Goal: Information Seeking & Learning: Understand process/instructions

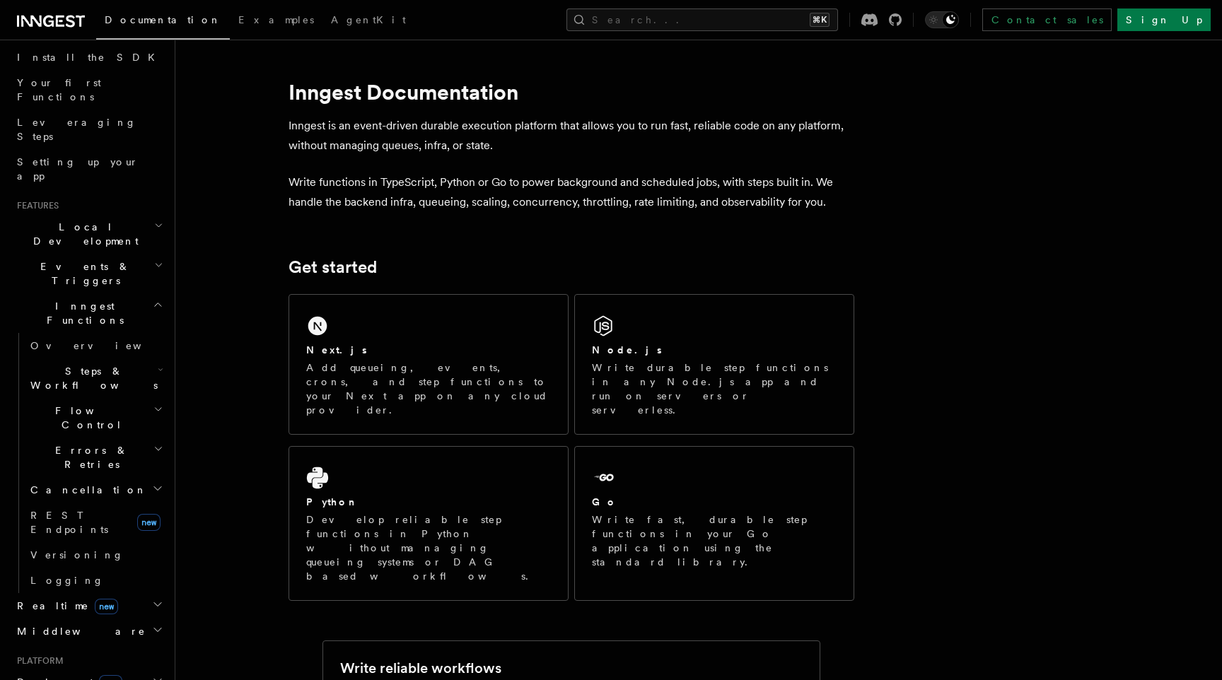
scroll to position [144, 0]
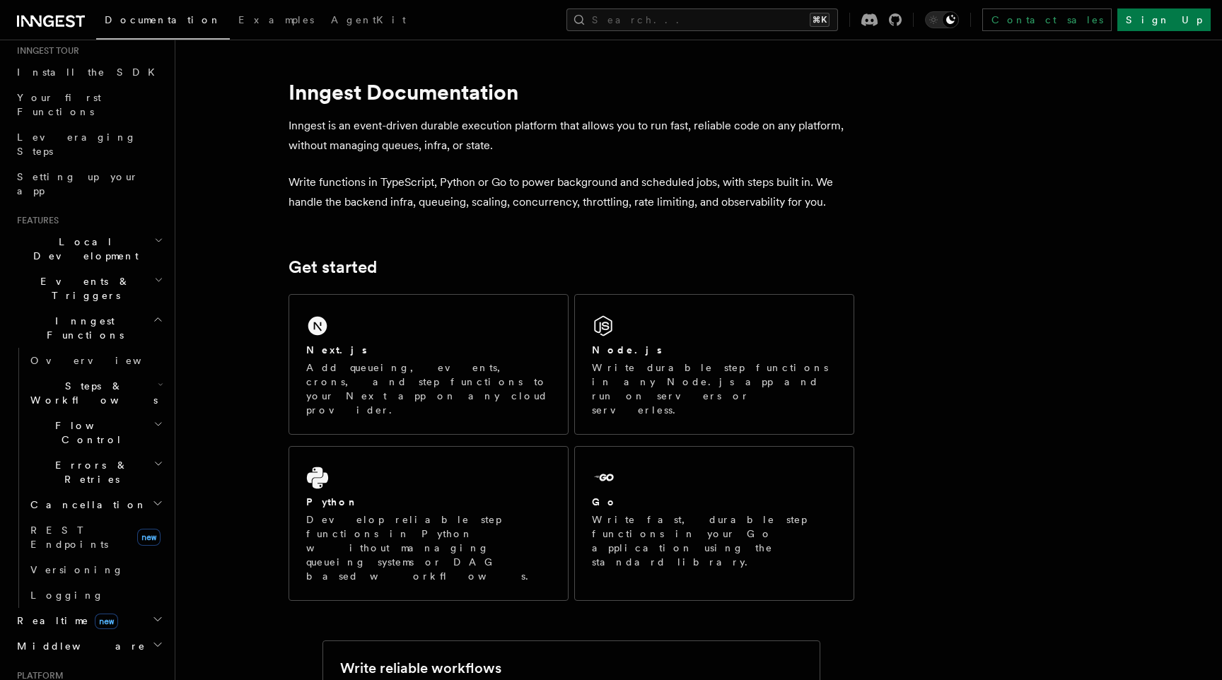
click at [105, 379] on span "Steps & Workflows" at bounding box center [91, 393] width 133 height 28
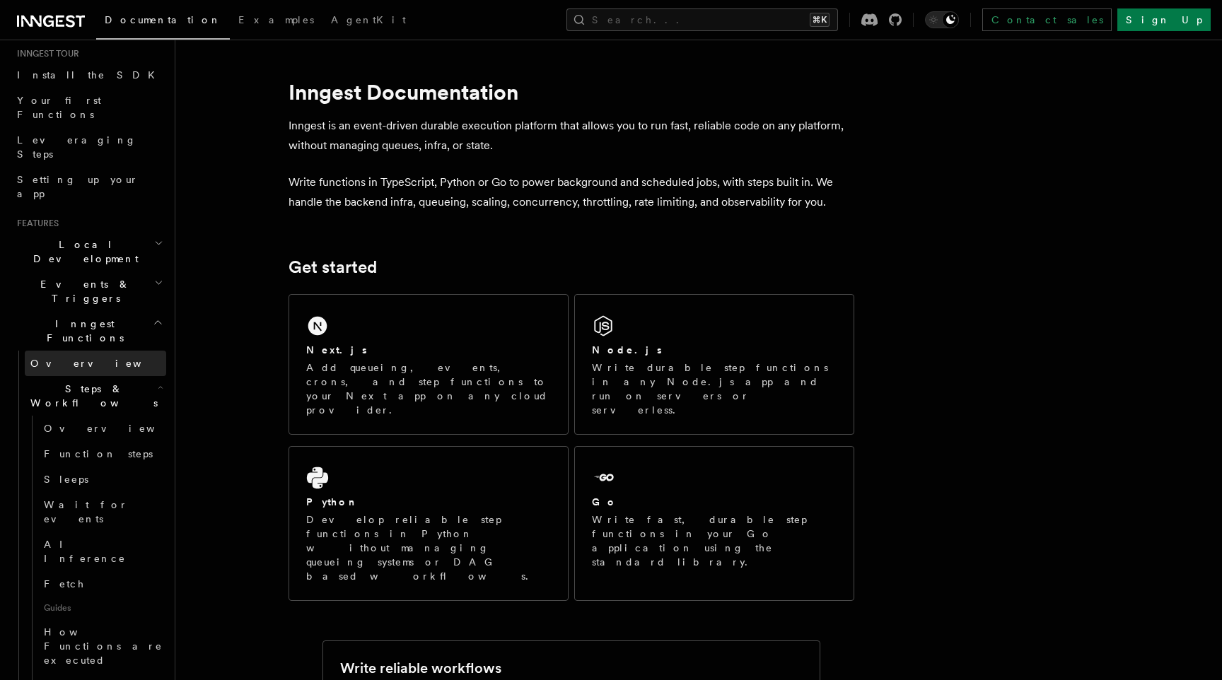
scroll to position [120, 0]
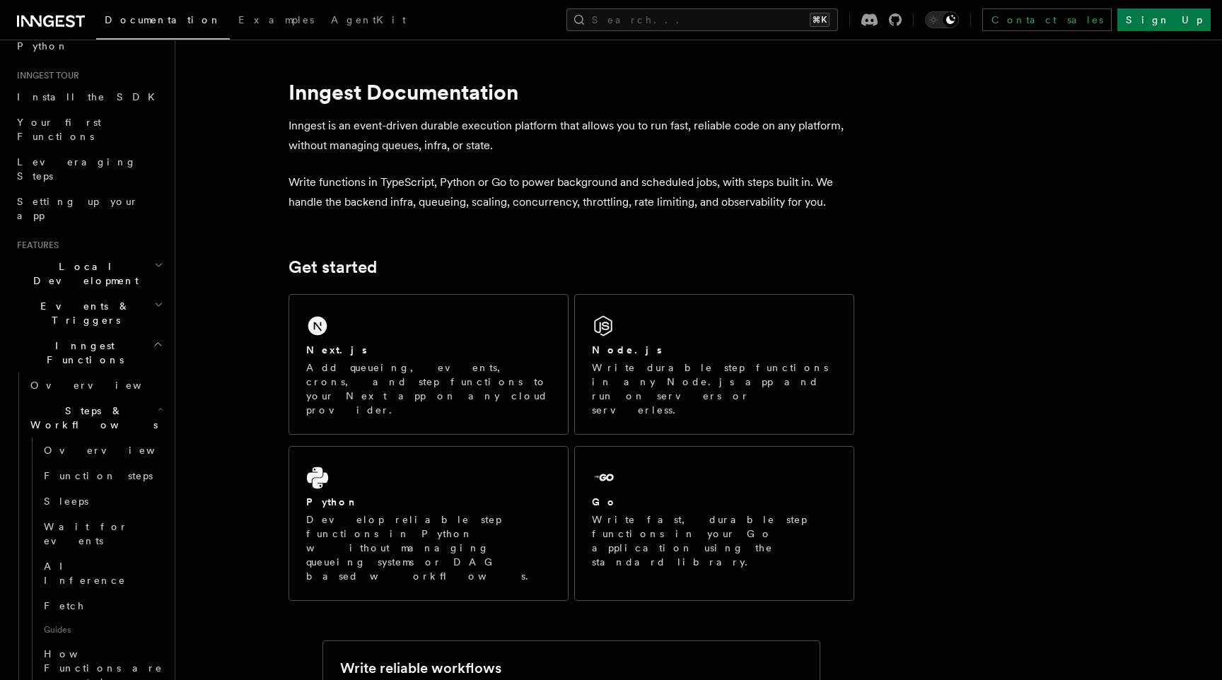
click at [95, 404] on span "Steps & Workflows" at bounding box center [91, 418] width 133 height 28
click at [95, 339] on span "Inngest Functions" at bounding box center [81, 353] width 141 height 28
click at [87, 299] on span "Events & Triggers" at bounding box center [82, 313] width 143 height 28
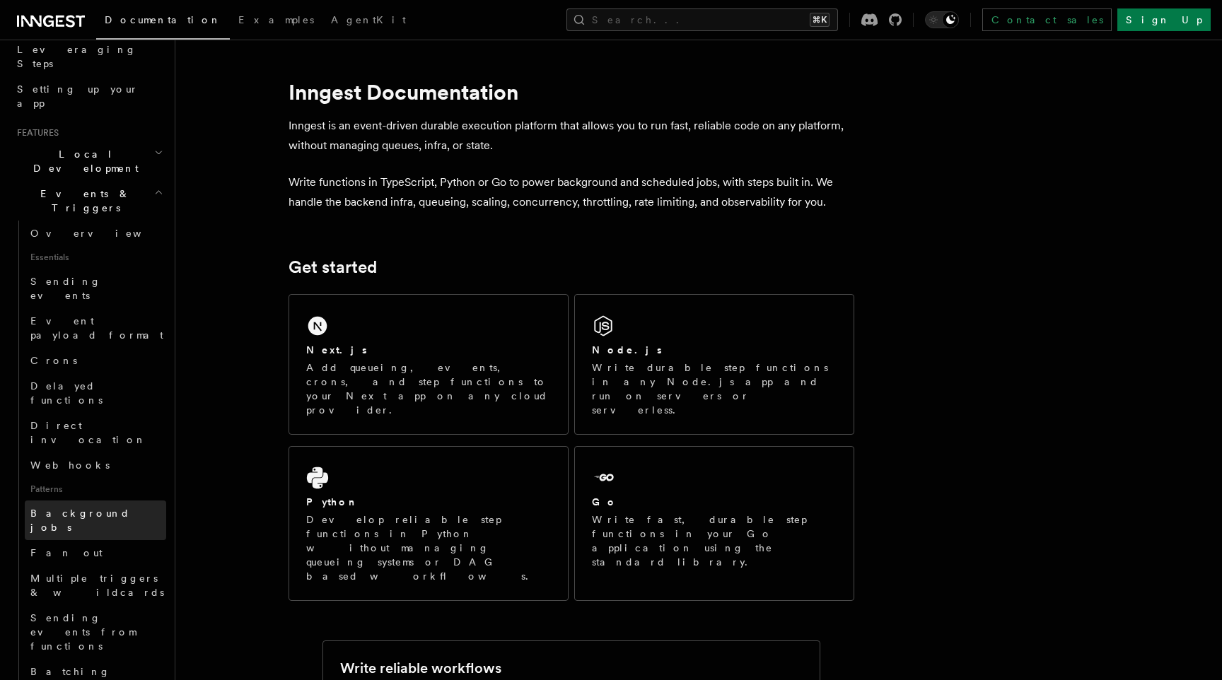
scroll to position [226, 0]
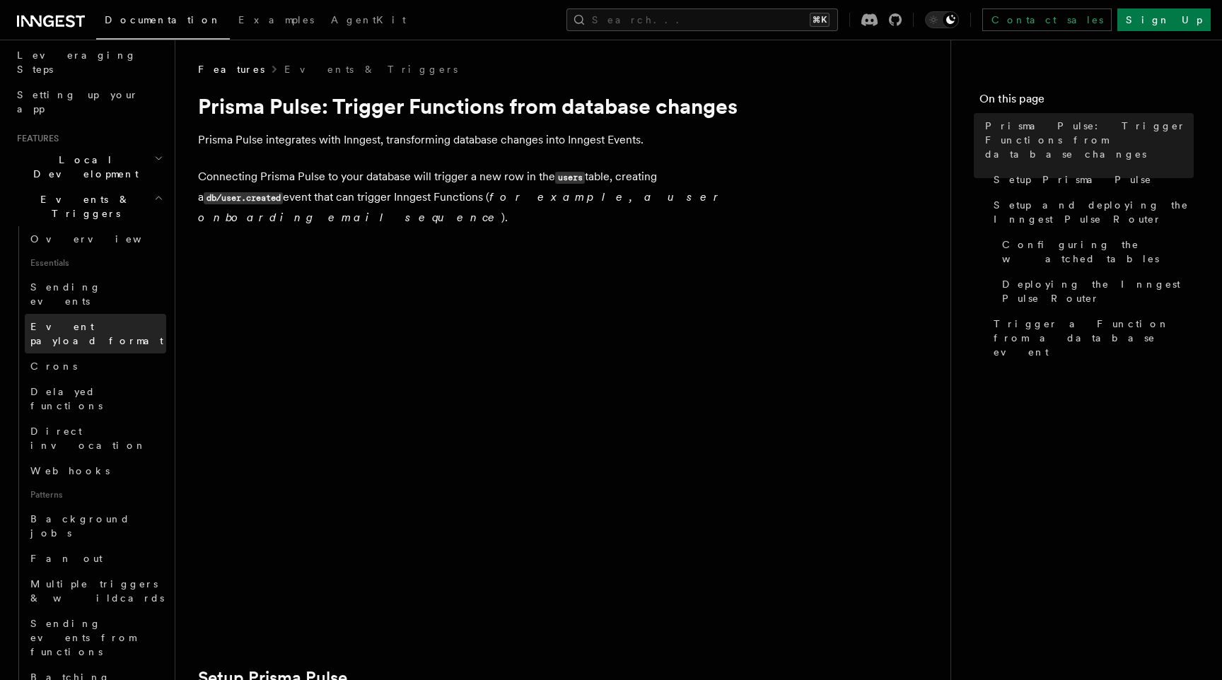
scroll to position [174, 0]
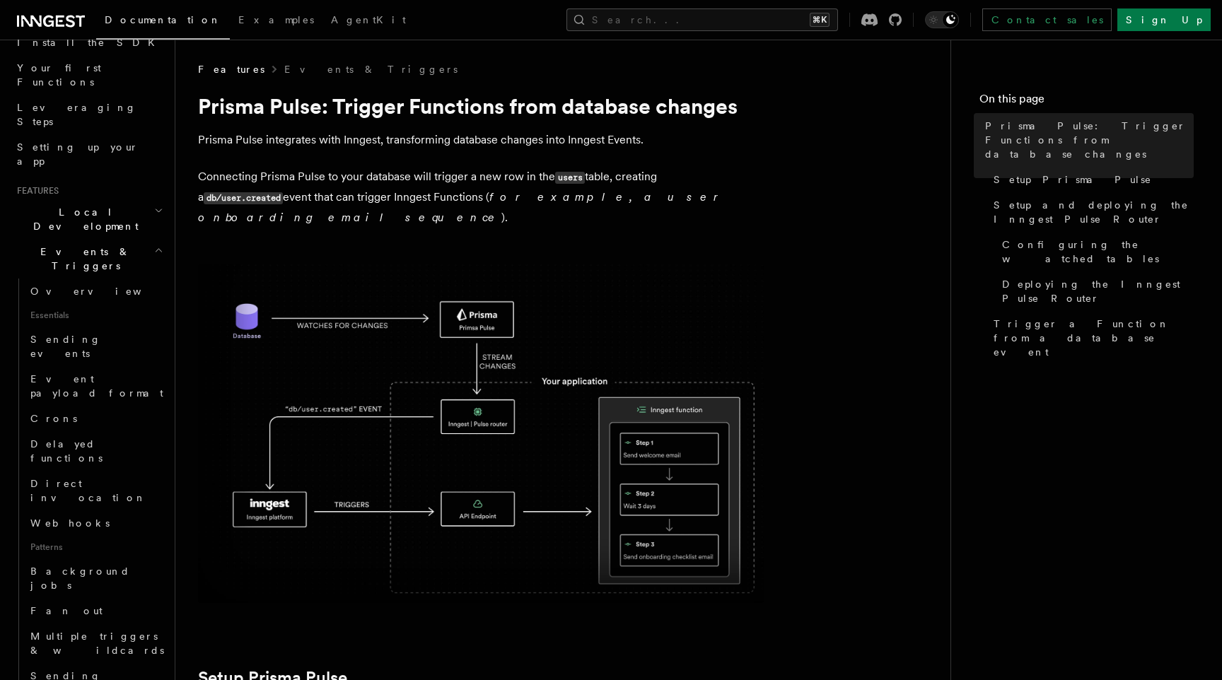
click at [91, 245] on span "Events & Triggers" at bounding box center [82, 259] width 143 height 28
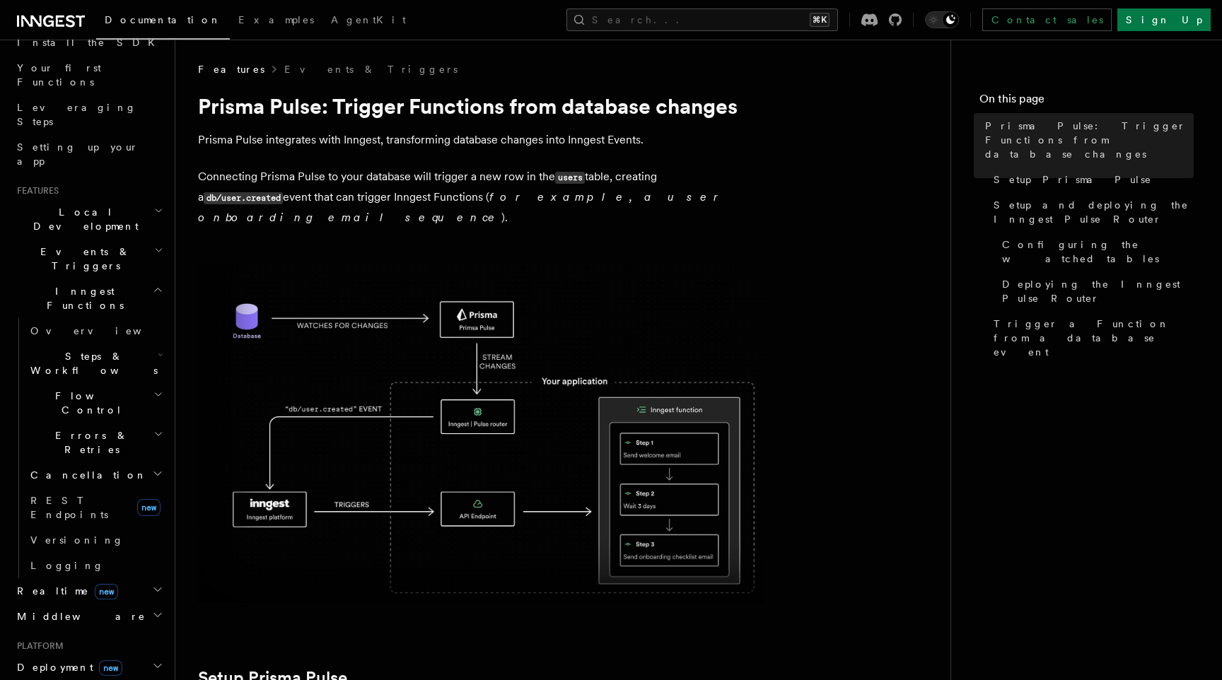
click at [81, 205] on span "Local Development" at bounding box center [82, 219] width 143 height 28
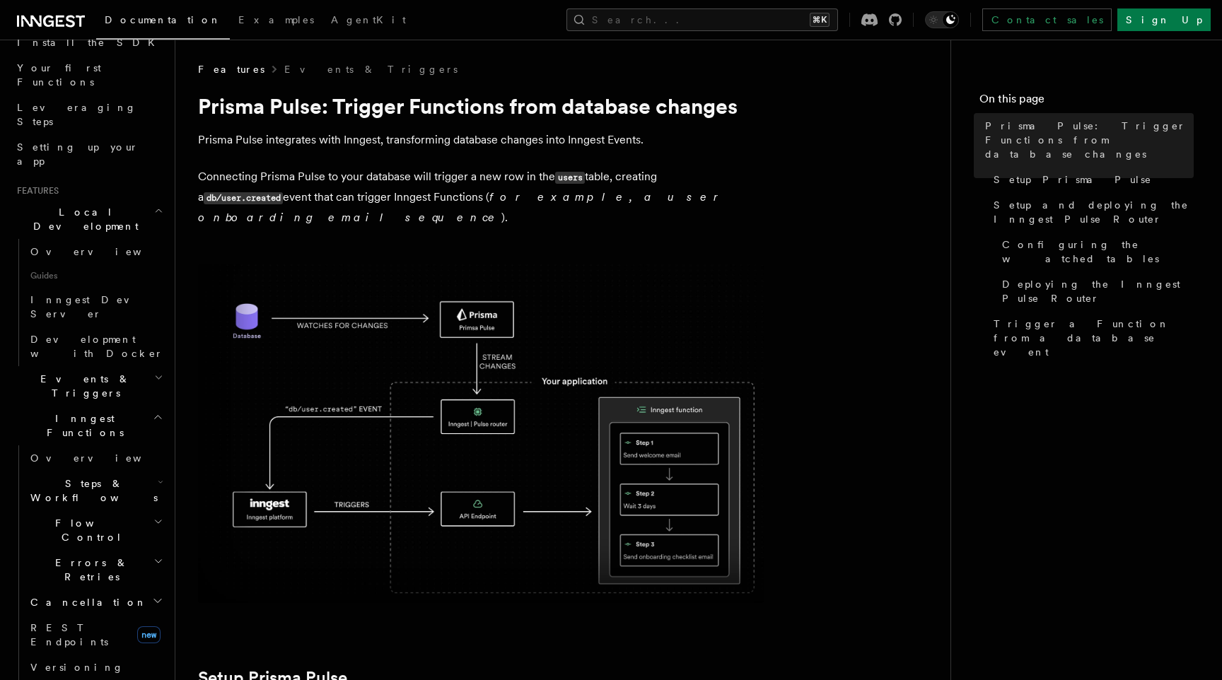
click at [81, 205] on span "Local Development" at bounding box center [82, 219] width 143 height 28
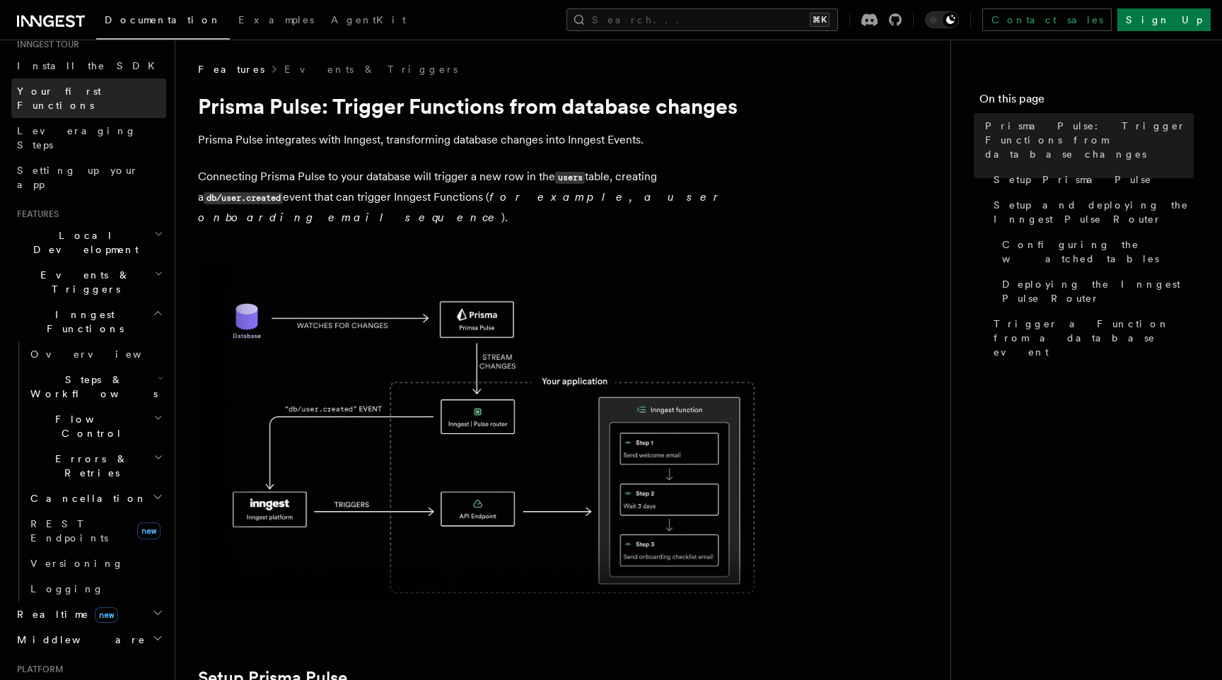
scroll to position [221, 0]
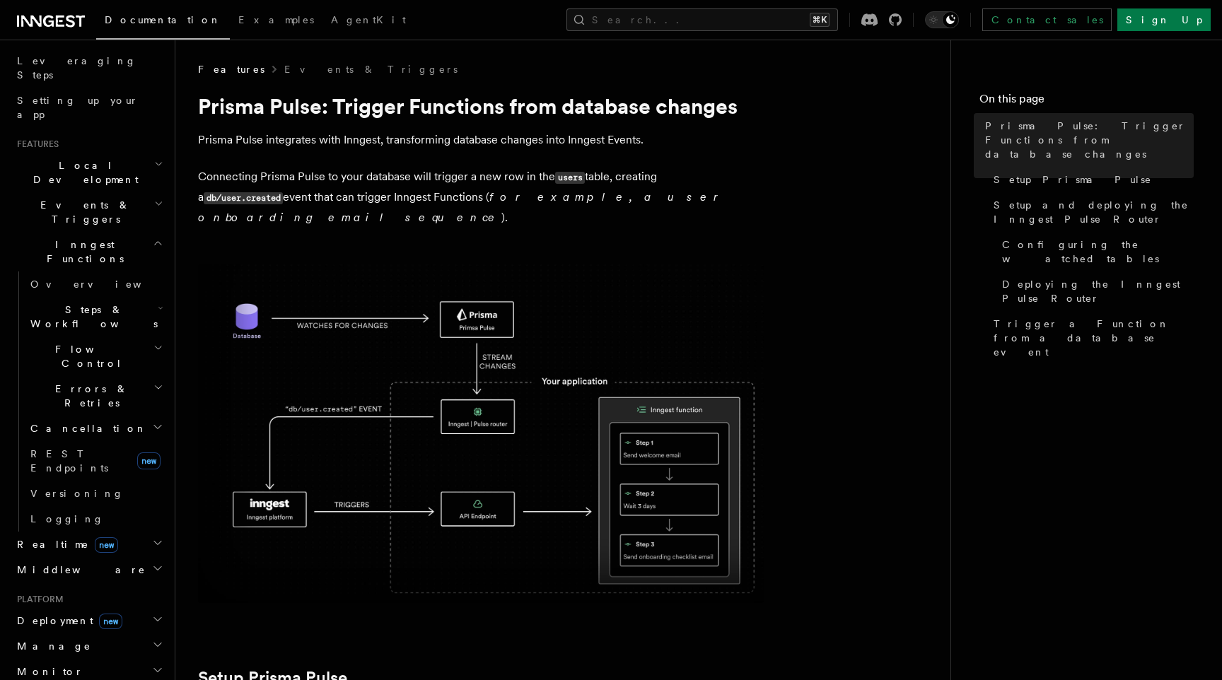
click at [60, 614] on span "Deployment new" at bounding box center [66, 621] width 111 height 14
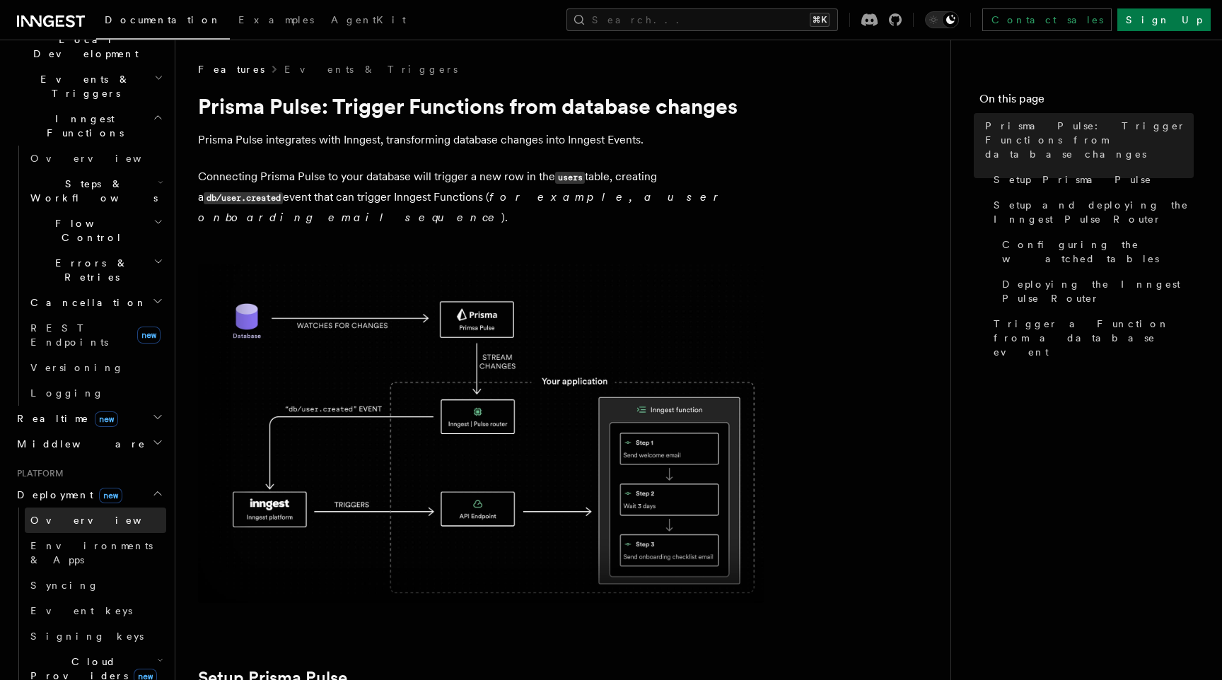
scroll to position [350, 0]
click at [100, 651] on span "Cloud Providers new" at bounding box center [91, 665] width 132 height 28
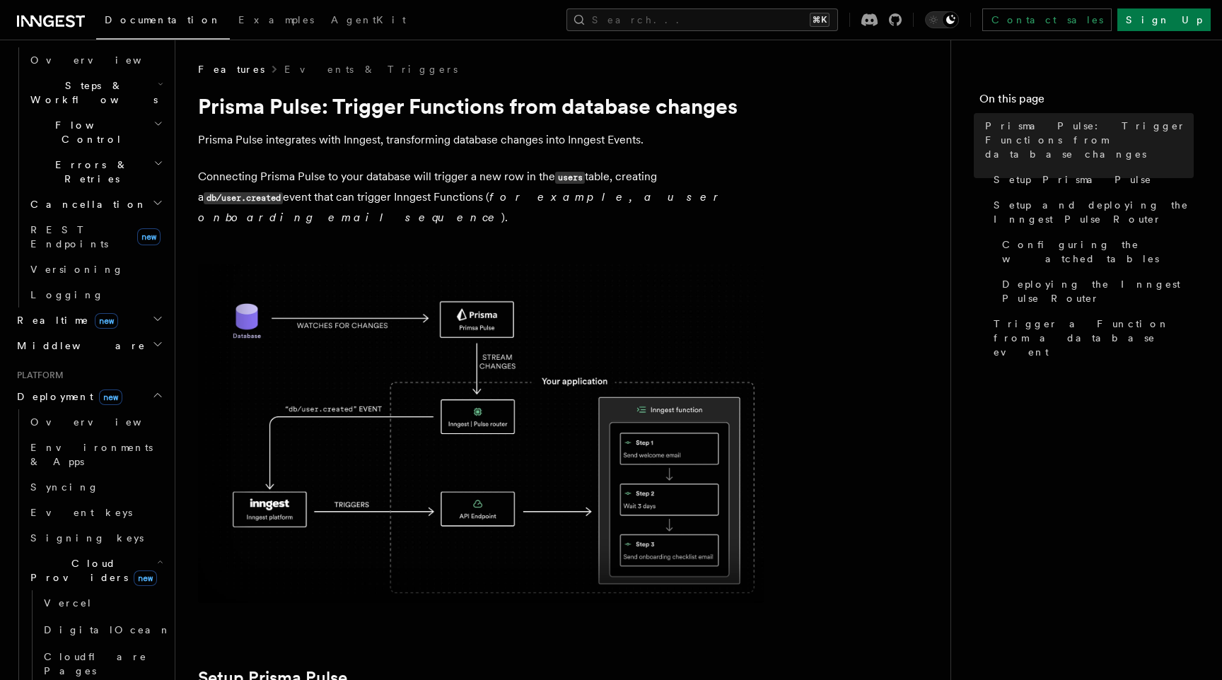
scroll to position [489, 0]
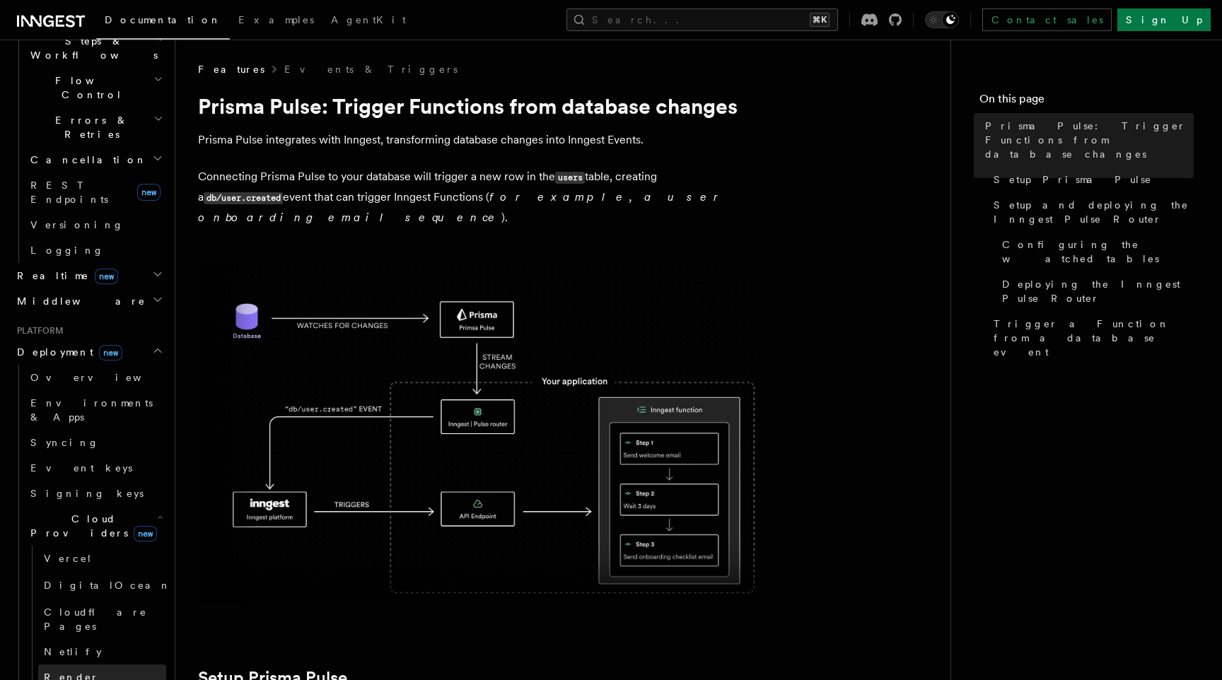
click at [105, 665] on link "Render" at bounding box center [102, 677] width 128 height 25
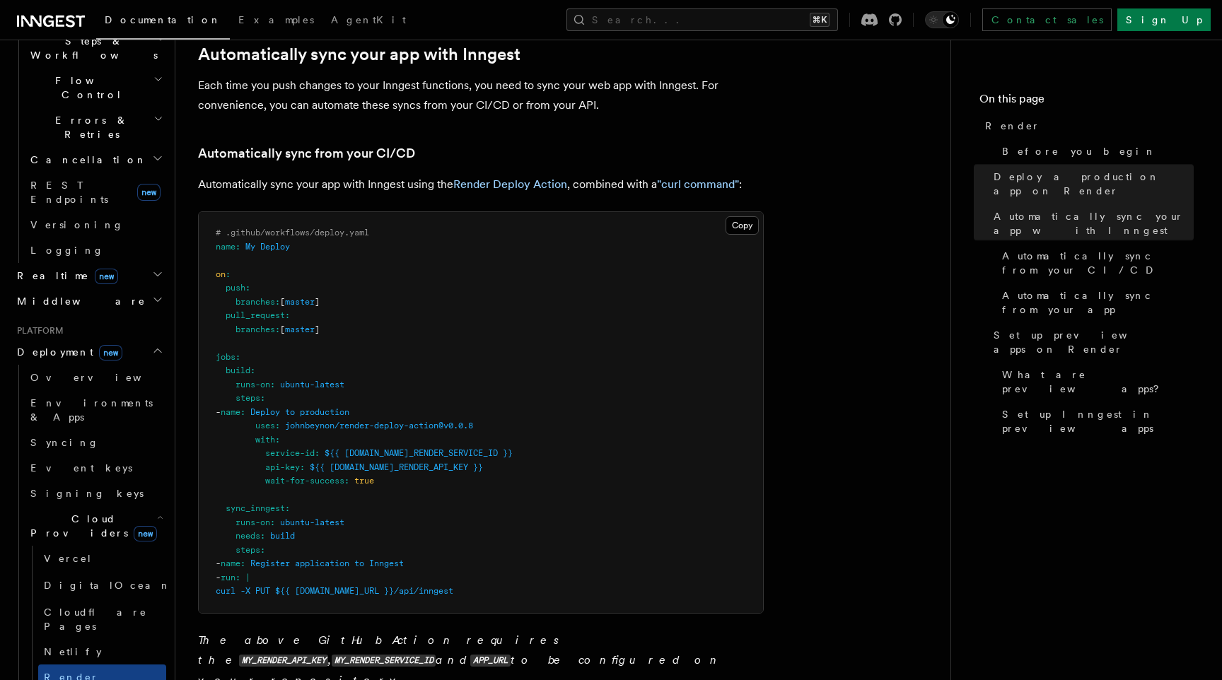
scroll to position [726, 0]
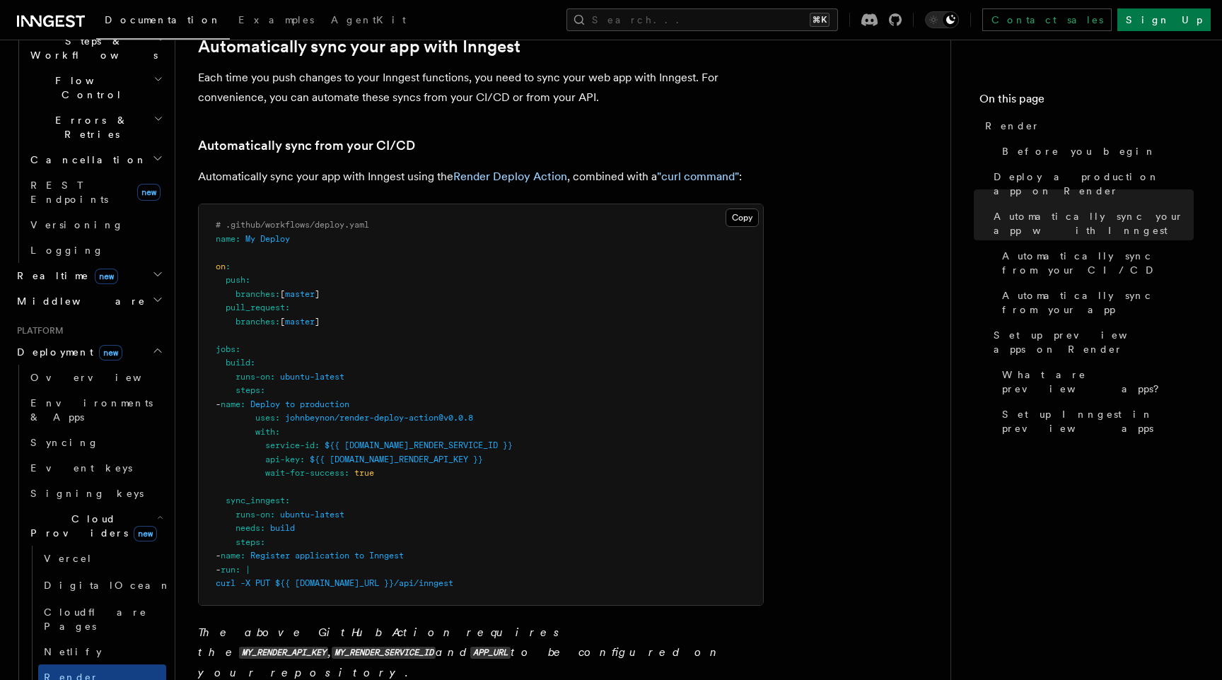
click at [151, 506] on h2 "Cloud Providers new" at bounding box center [95, 526] width 141 height 40
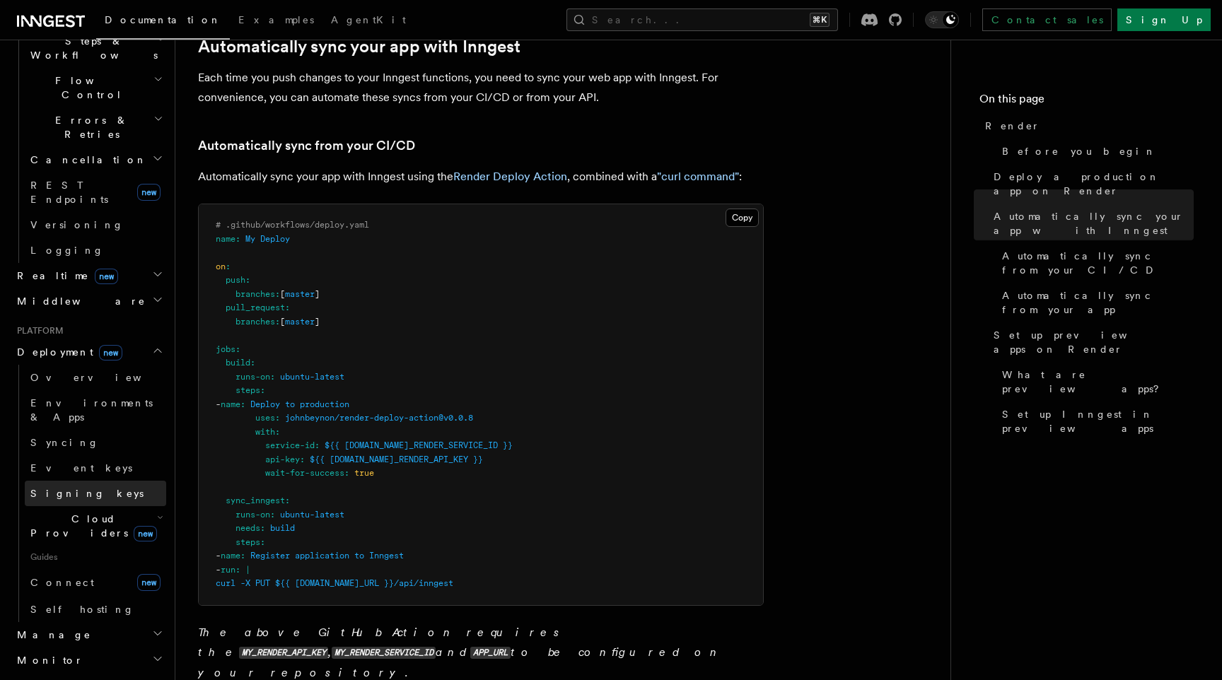
scroll to position [442, 0]
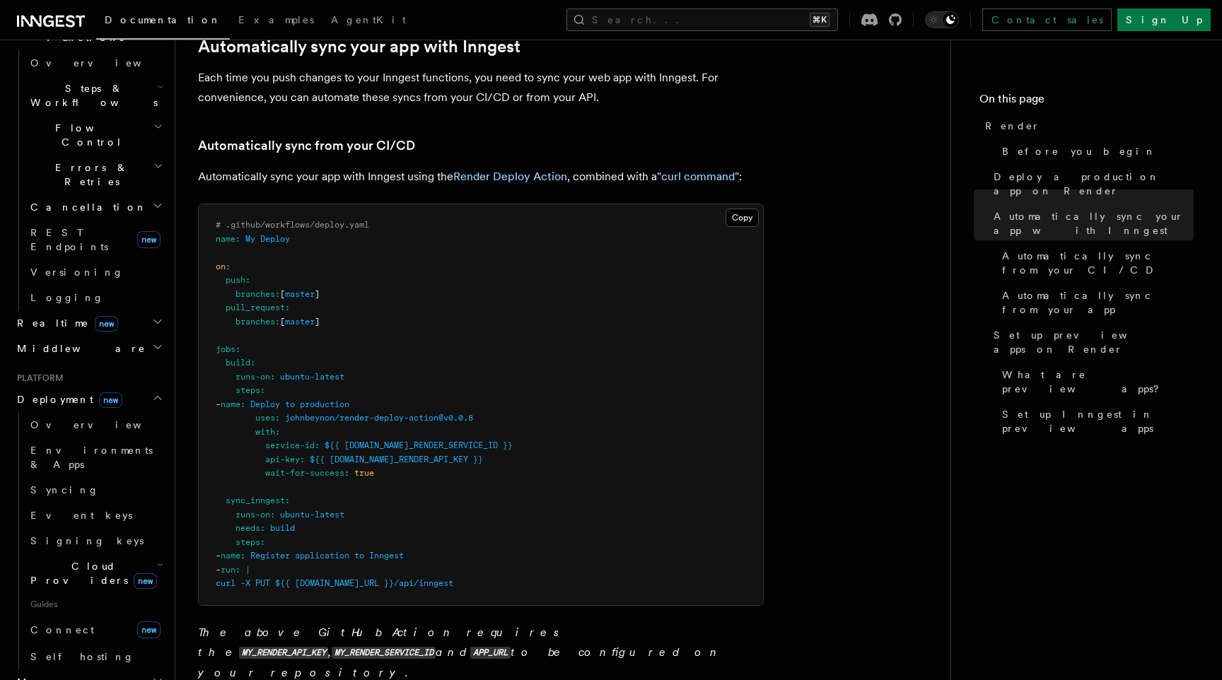
click at [122, 387] on h2 "Deployment new" at bounding box center [88, 399] width 155 height 25
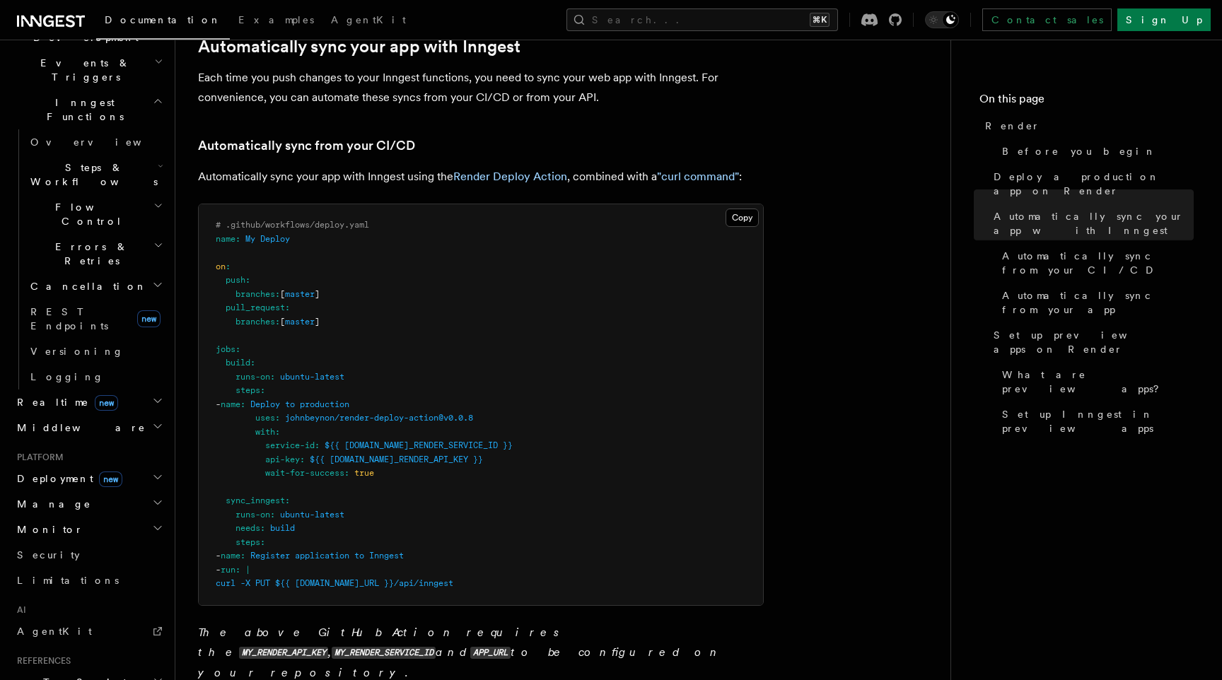
scroll to position [0, 0]
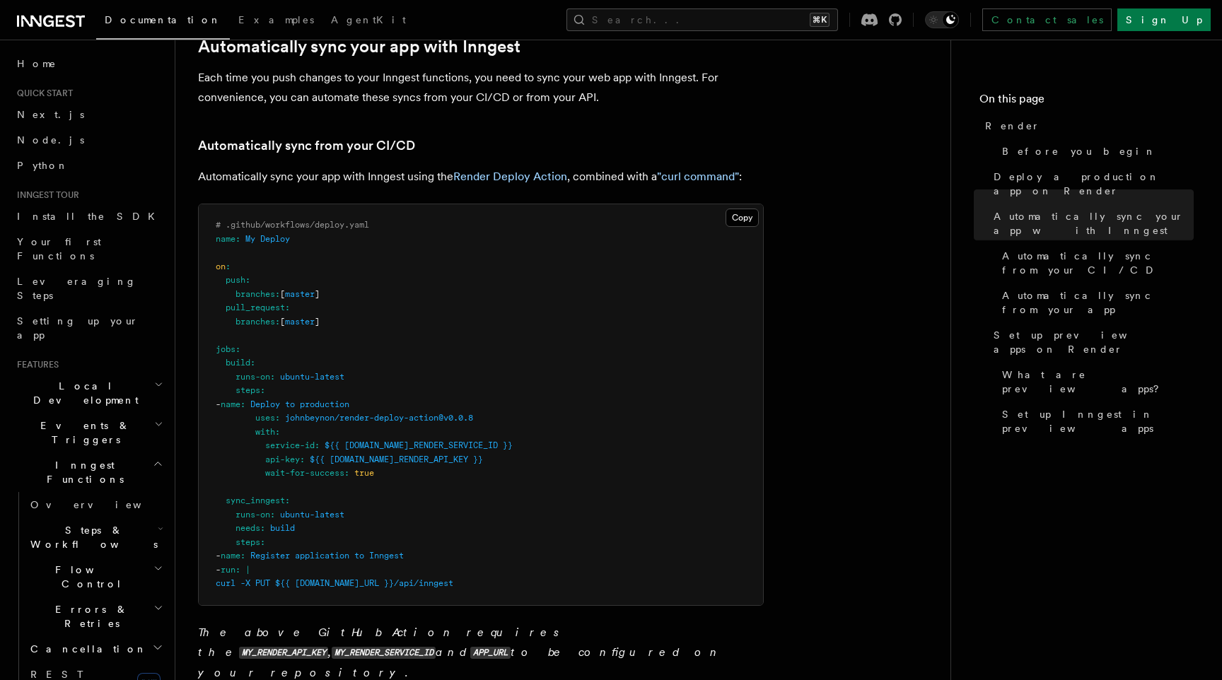
click at [157, 458] on icon "button" at bounding box center [158, 463] width 11 height 11
click at [124, 413] on h2 "Events & Triggers" at bounding box center [88, 433] width 155 height 40
click at [114, 413] on h2 "Events & Triggers" at bounding box center [88, 433] width 155 height 40
click at [95, 373] on h2 "Local Development" at bounding box center [88, 393] width 155 height 40
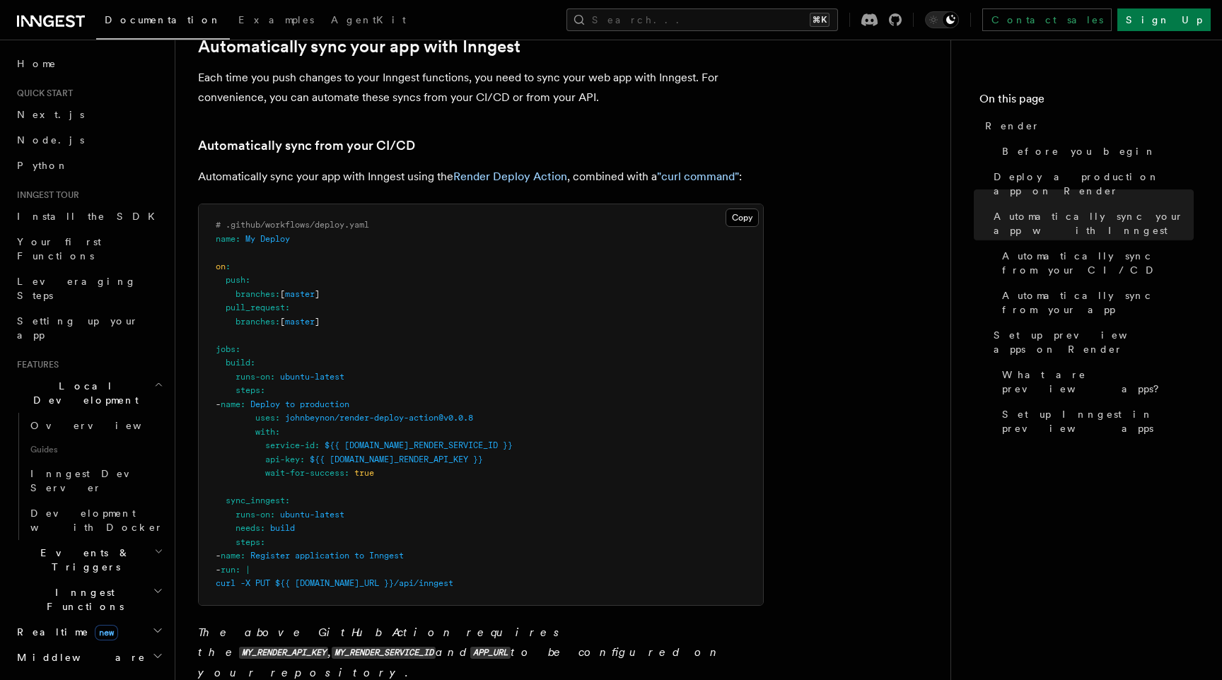
click at [95, 373] on h2 "Local Development" at bounding box center [88, 393] width 155 height 40
